Goal: Task Accomplishment & Management: Manage account settings

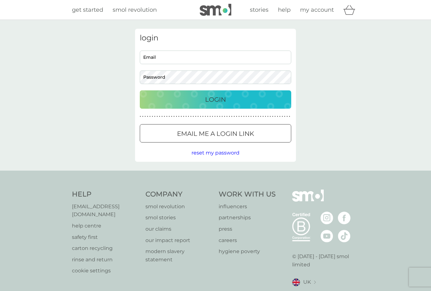
click at [231, 60] on input "Email" at bounding box center [215, 57] width 151 height 14
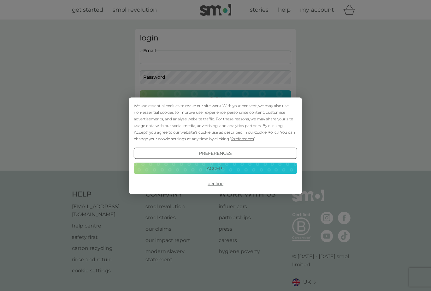
type input "lynchpeterhugh@gmail.com"
click at [216, 99] on button "Login" at bounding box center [215, 99] width 151 height 18
click at [220, 185] on button "Decline" at bounding box center [215, 183] width 163 height 11
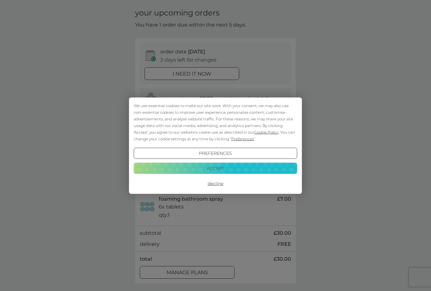
click at [219, 186] on button "Decline" at bounding box center [215, 183] width 163 height 11
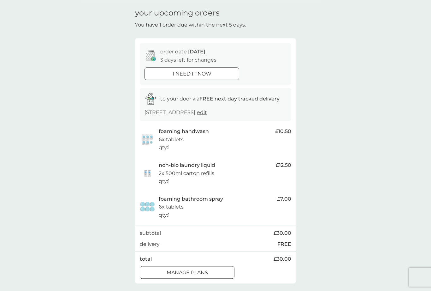
scroll to position [6, 0]
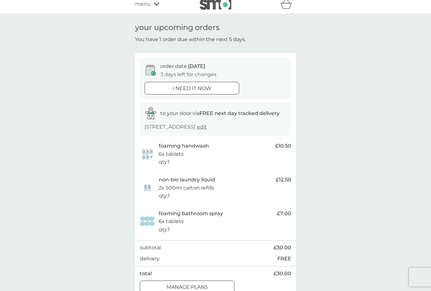
click at [223, 288] on button "manage plans" at bounding box center [187, 286] width 95 height 13
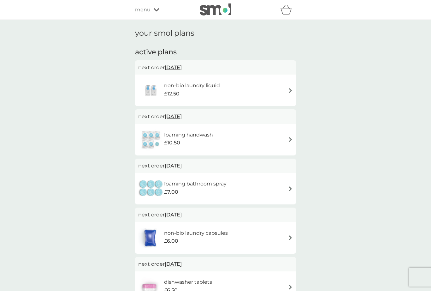
click at [182, 69] on span "[DATE]" at bounding box center [173, 67] width 17 height 12
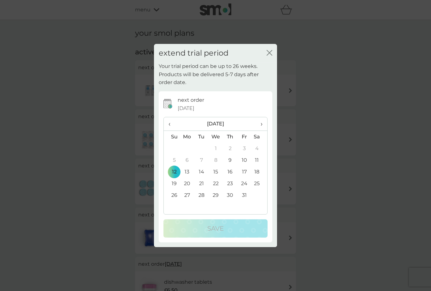
click at [264, 131] on th "›" at bounding box center [259, 124] width 16 height 14
click at [263, 131] on th "›" at bounding box center [259, 124] width 16 height 14
click at [186, 154] on td "1" at bounding box center [187, 148] width 15 height 12
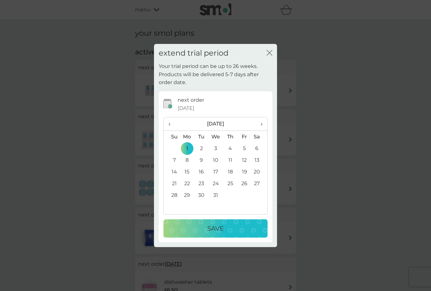
click at [232, 233] on div "Save" at bounding box center [216, 228] width 92 height 10
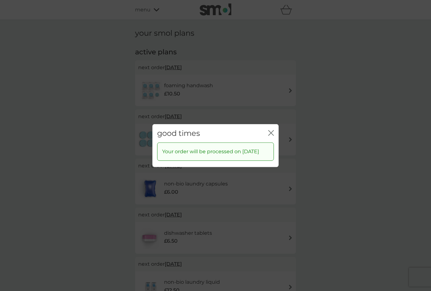
click at [275, 135] on div "good times close" at bounding box center [215, 133] width 126 height 19
click at [178, 118] on div "good times close Your order will be processed on [DATE]" at bounding box center [215, 145] width 431 height 291
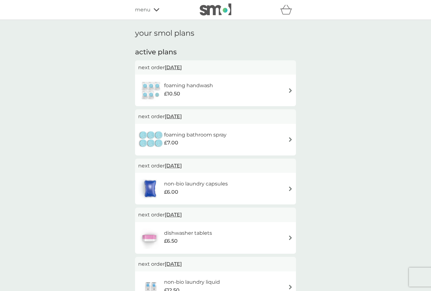
click at [182, 115] on span "[DATE]" at bounding box center [173, 116] width 17 height 12
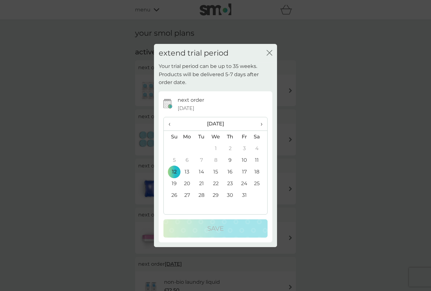
click at [264, 129] on th "›" at bounding box center [259, 124] width 16 height 14
click at [264, 128] on th "›" at bounding box center [259, 124] width 16 height 14
click at [186, 154] on td "1" at bounding box center [187, 148] width 15 height 12
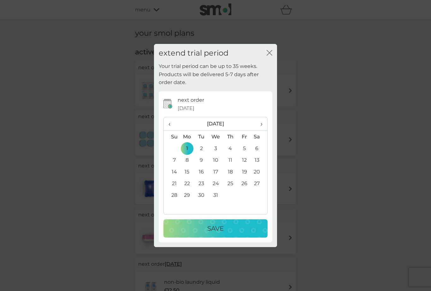
click at [237, 233] on div "Save" at bounding box center [216, 228] width 92 height 10
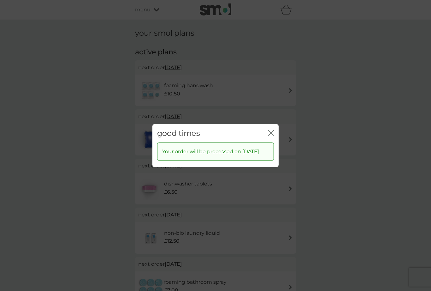
click at [278, 133] on div "good times close" at bounding box center [215, 133] width 126 height 19
click at [278, 142] on div "good times close" at bounding box center [215, 133] width 126 height 19
click at [182, 59] on div "good times close Your order will be processed on [DATE]" at bounding box center [215, 145] width 431 height 291
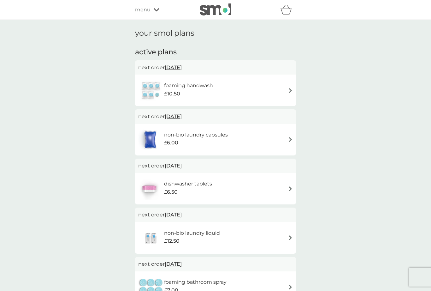
click at [182, 67] on span "[DATE]" at bounding box center [173, 67] width 17 height 12
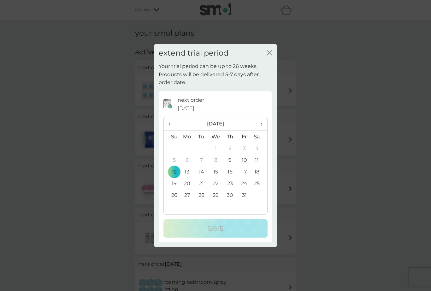
click at [258, 130] on span "›" at bounding box center [259, 123] width 6 height 13
click at [263, 131] on th "›" at bounding box center [259, 124] width 16 height 14
click at [193, 153] on td "1" at bounding box center [187, 148] width 15 height 12
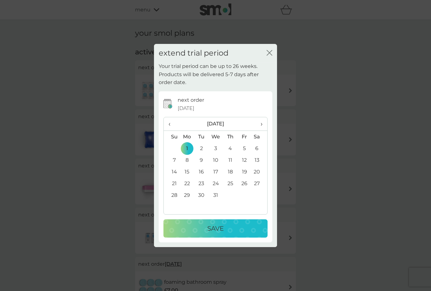
click at [246, 233] on div "Save" at bounding box center [216, 228] width 92 height 10
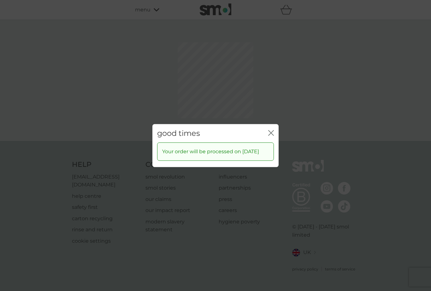
click at [274, 135] on icon "close" at bounding box center [272, 132] width 3 height 5
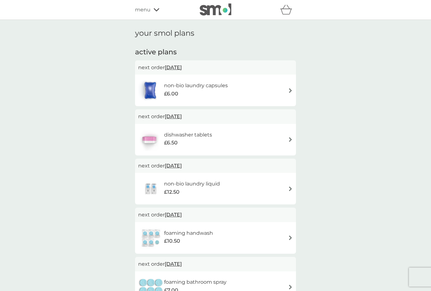
click at [182, 68] on span "[DATE]" at bounding box center [173, 67] width 17 height 12
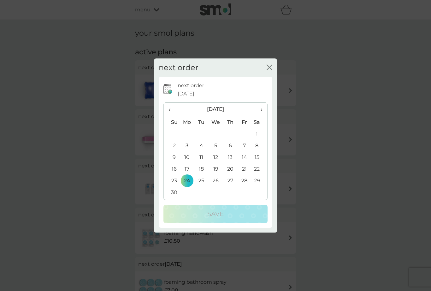
click at [262, 116] on span "›" at bounding box center [259, 109] width 6 height 13
click at [188, 139] on td "1" at bounding box center [187, 134] width 15 height 12
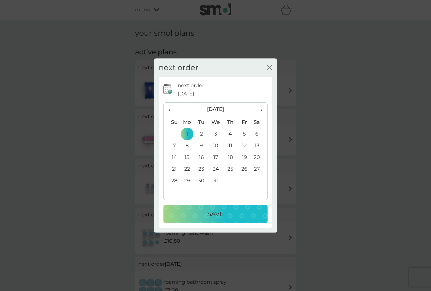
click at [236, 219] on div "Save" at bounding box center [216, 214] width 92 height 10
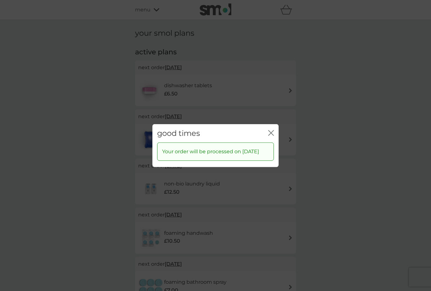
click at [270, 135] on icon "close" at bounding box center [271, 133] width 6 height 6
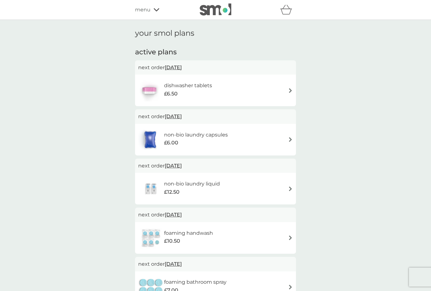
click at [181, 66] on span "[DATE]" at bounding box center [173, 67] width 17 height 12
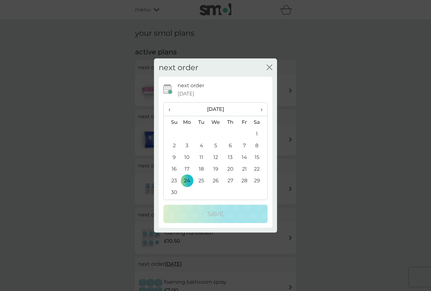
click at [263, 116] on th "›" at bounding box center [259, 110] width 16 height 14
click at [186, 138] on td "1" at bounding box center [187, 134] width 15 height 12
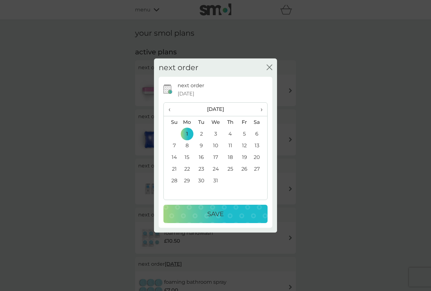
click at [226, 219] on div "Save" at bounding box center [216, 214] width 92 height 10
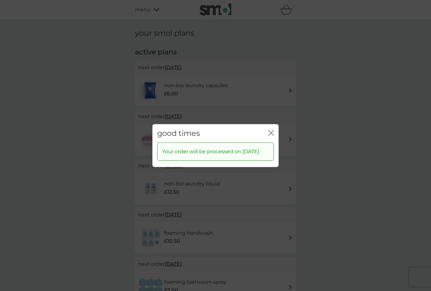
click at [270, 135] on icon "close" at bounding box center [271, 133] width 6 height 6
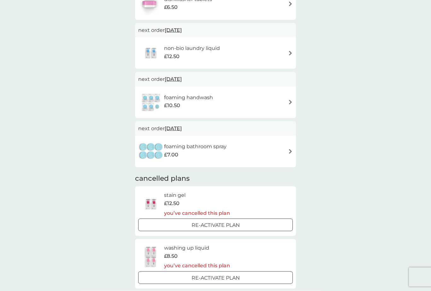
scroll to position [136, 0]
